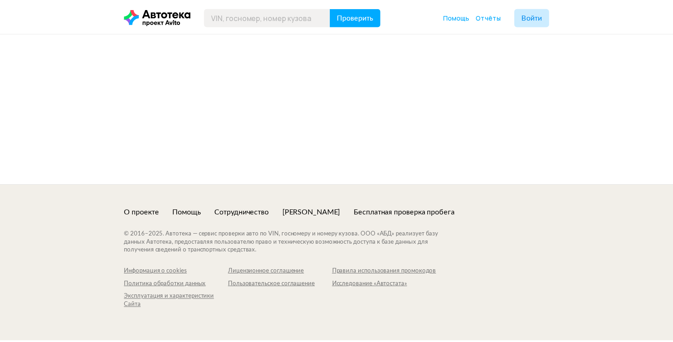
scroll to position [34, 0]
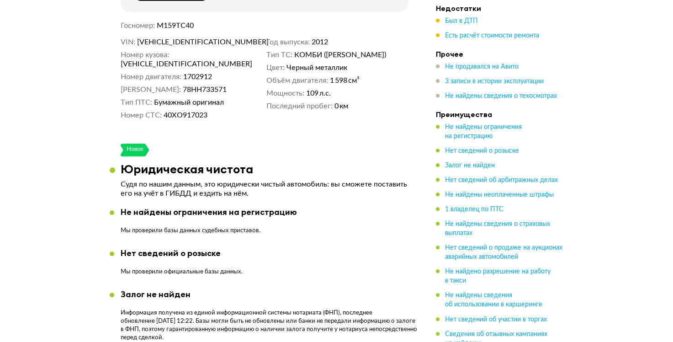
scroll to position [274, 0]
